Goal: Task Accomplishment & Management: Complete application form

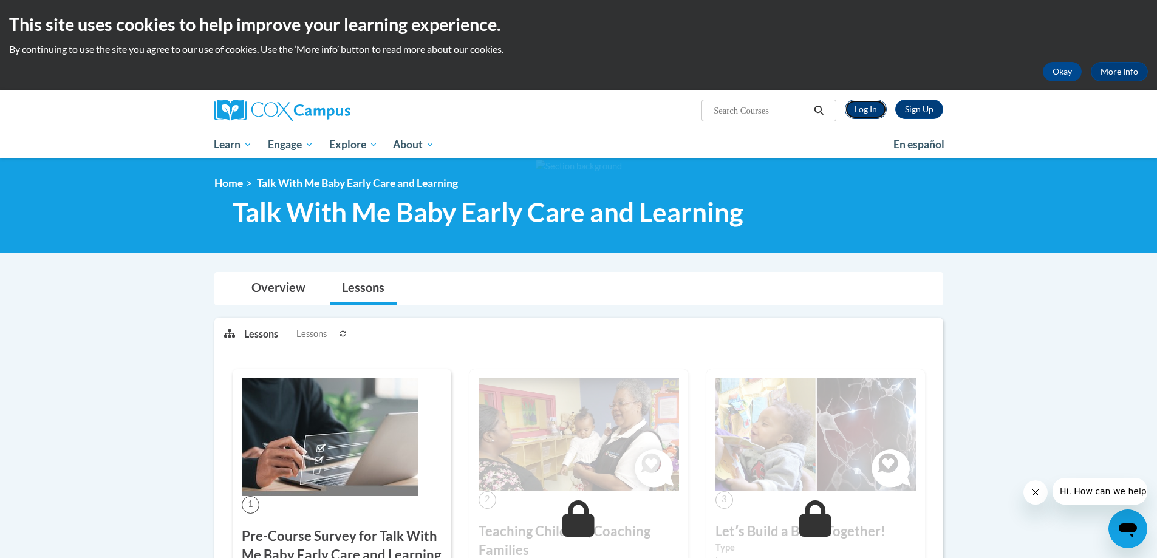
click at [865, 118] on link "Log In" at bounding box center [866, 109] width 42 height 19
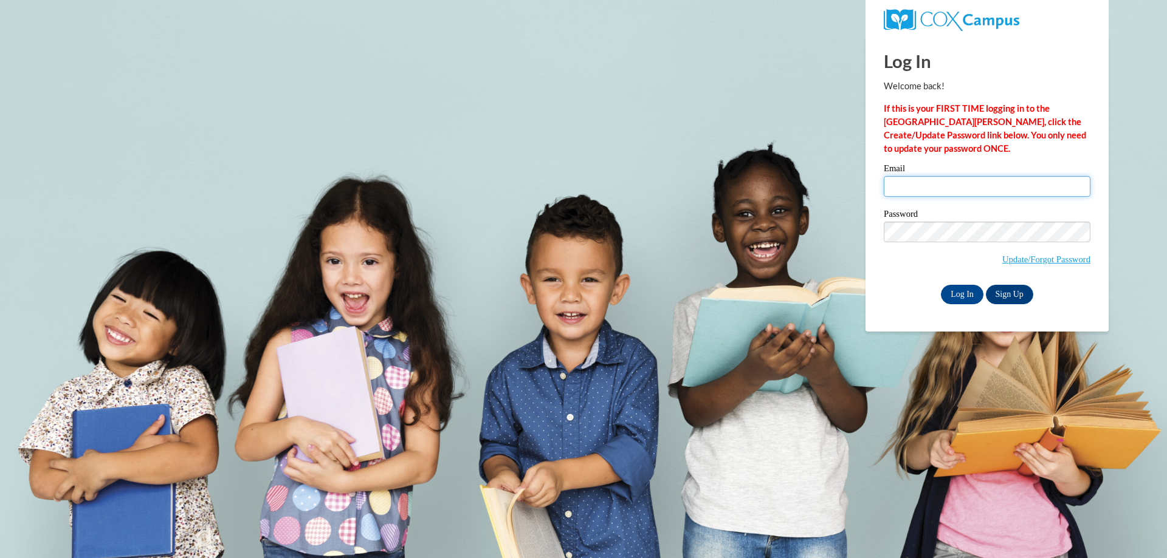
click at [939, 183] on input "Email" at bounding box center [986, 186] width 207 height 21
type input "ocps@tampabay.rr.com"
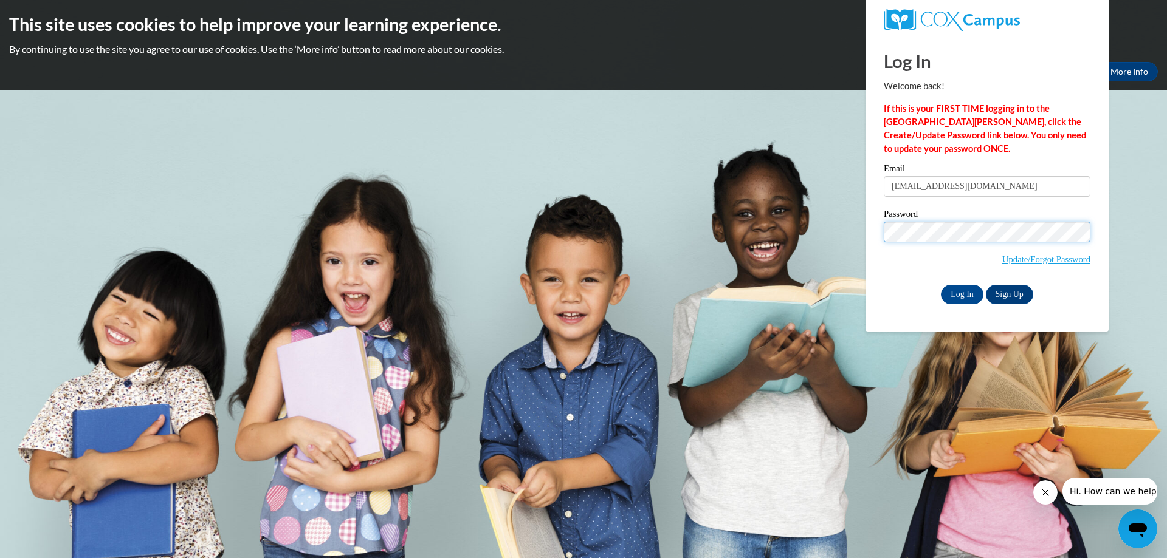
click at [941, 285] on input "Log In" at bounding box center [962, 294] width 43 height 19
click at [942, 298] on input "Log In" at bounding box center [962, 294] width 43 height 19
click at [960, 293] on input "Log In" at bounding box center [962, 294] width 43 height 19
